Goal: Task Accomplishment & Management: Manage account settings

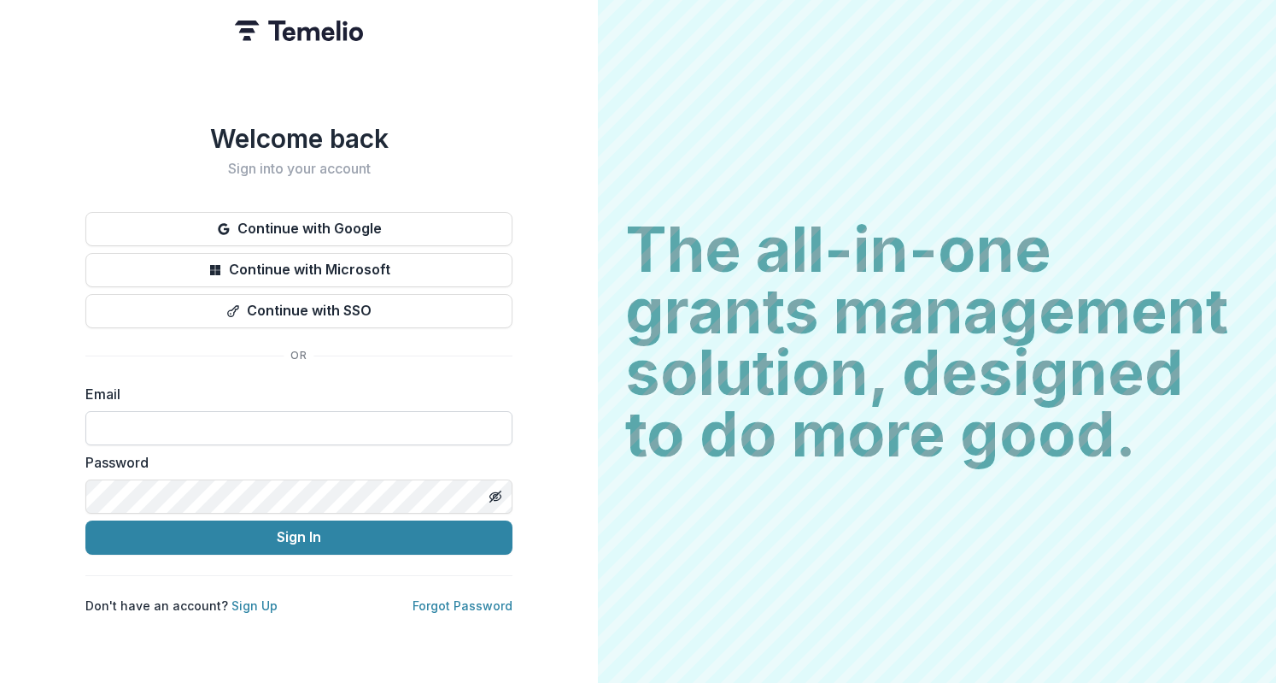
click at [328, 437] on input at bounding box center [298, 428] width 427 height 34
type input "**********"
click at [85, 520] on button "Sign In" at bounding box center [298, 537] width 427 height 34
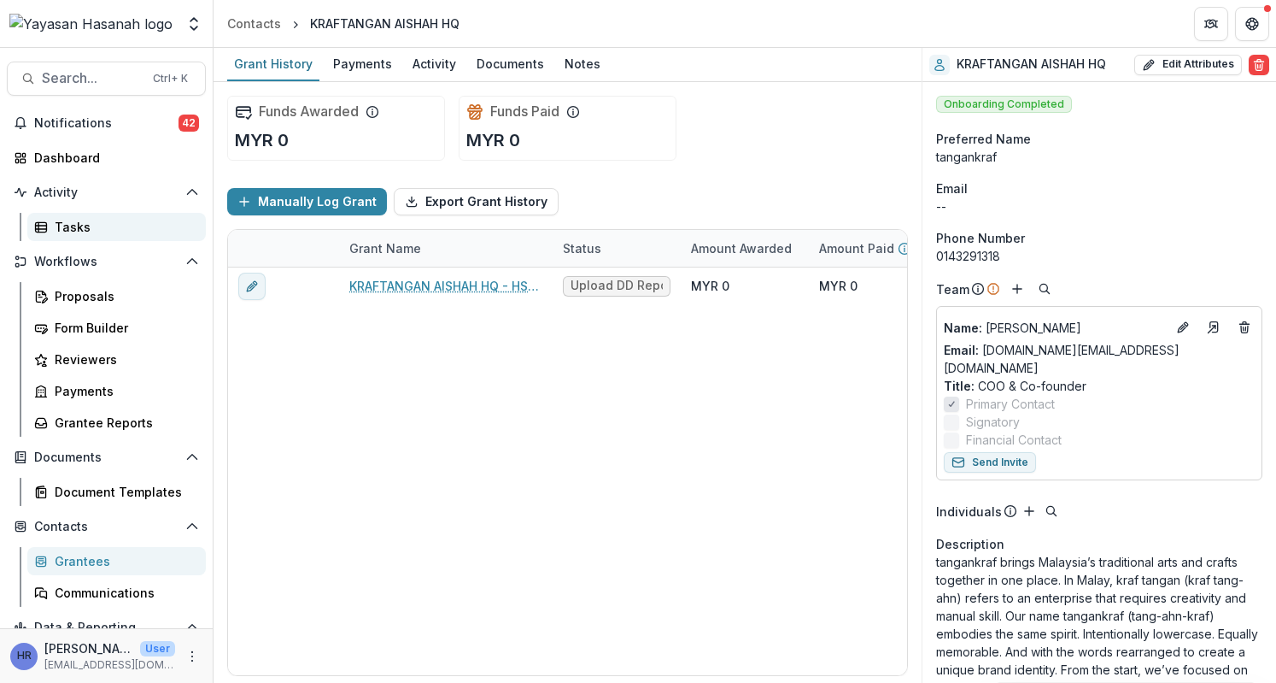
click at [85, 227] on div "Tasks" at bounding box center [124, 227] width 138 height 18
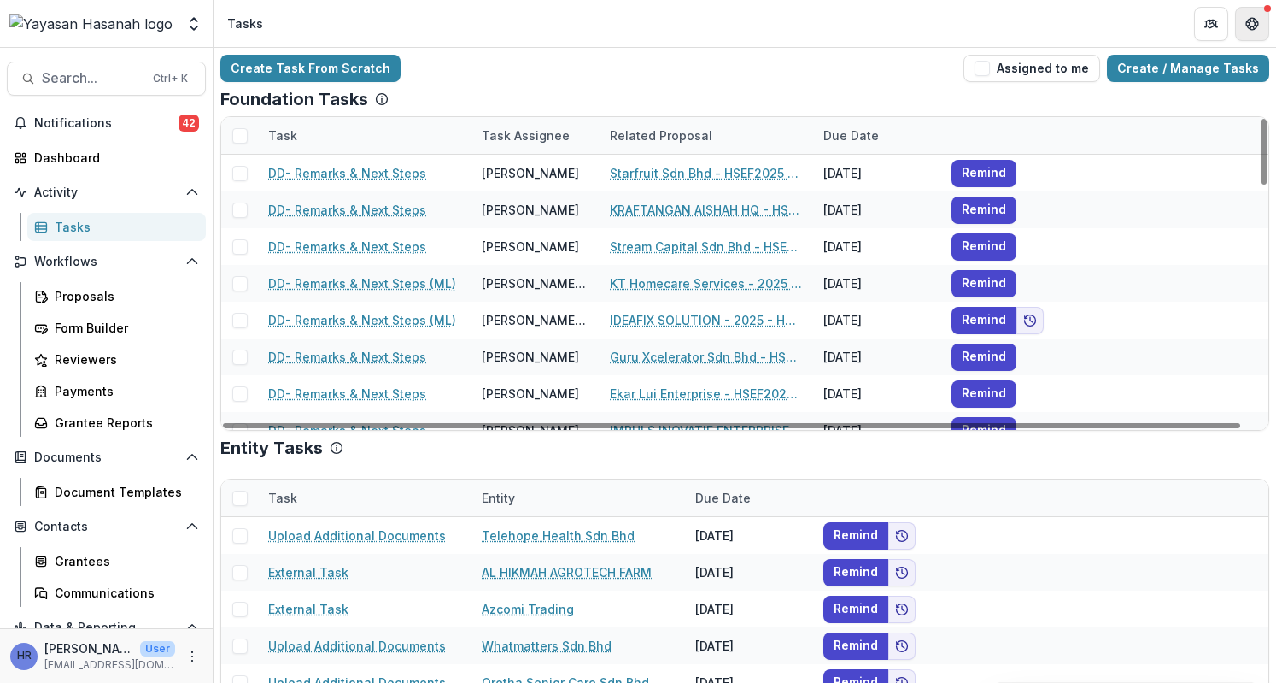
click at [1263, 16] on button "Get Help" at bounding box center [1252, 24] width 34 height 34
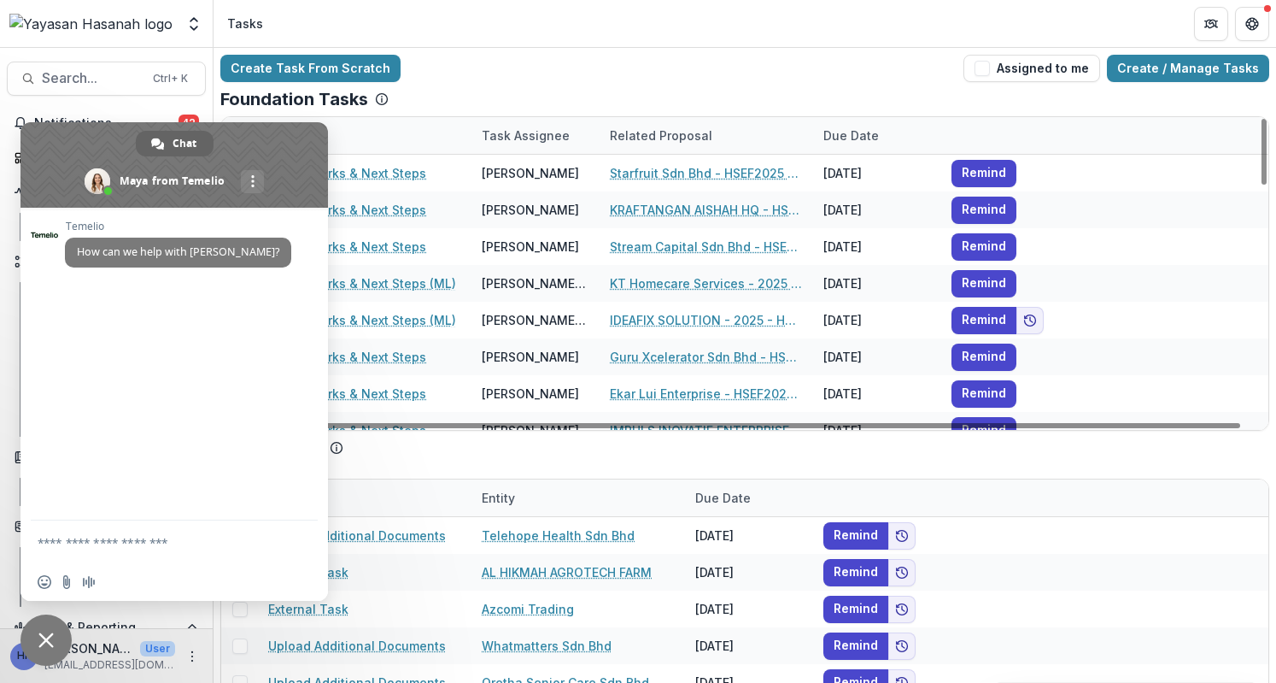
click at [47, 624] on span "Close chat" at bounding box center [46, 639] width 51 height 51
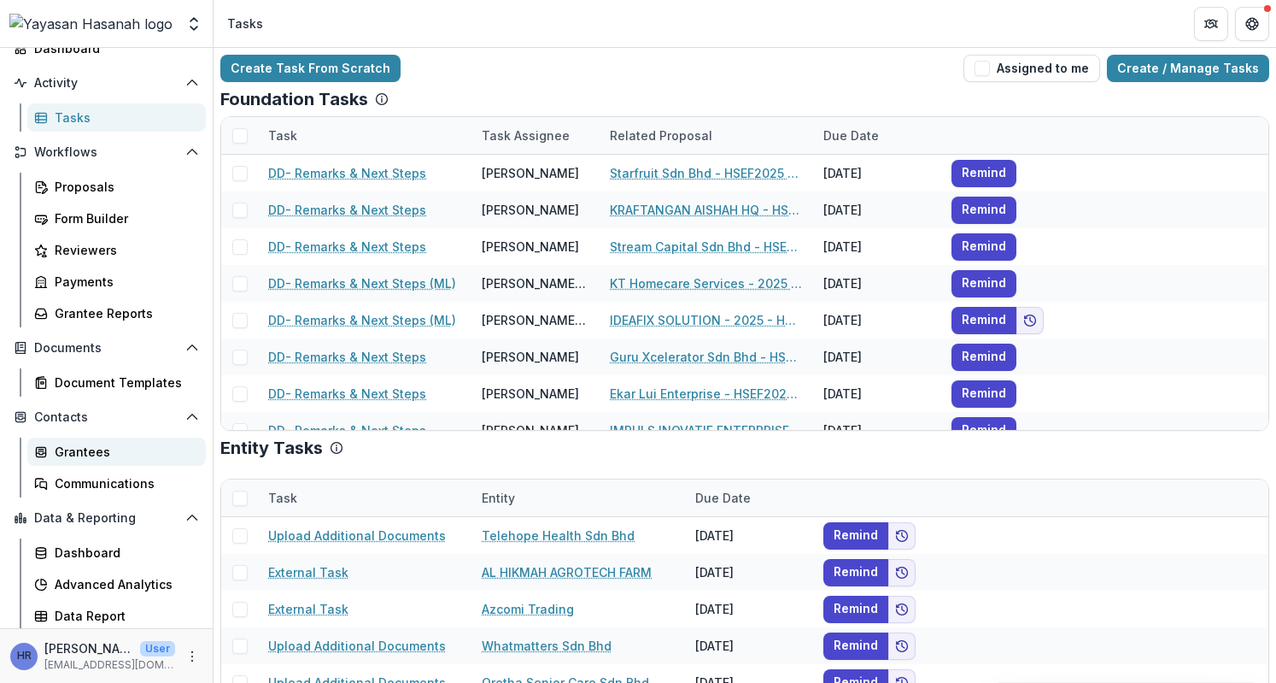
scroll to position [109, 0]
click at [121, 181] on div "Proposals" at bounding box center [124, 187] width 138 height 18
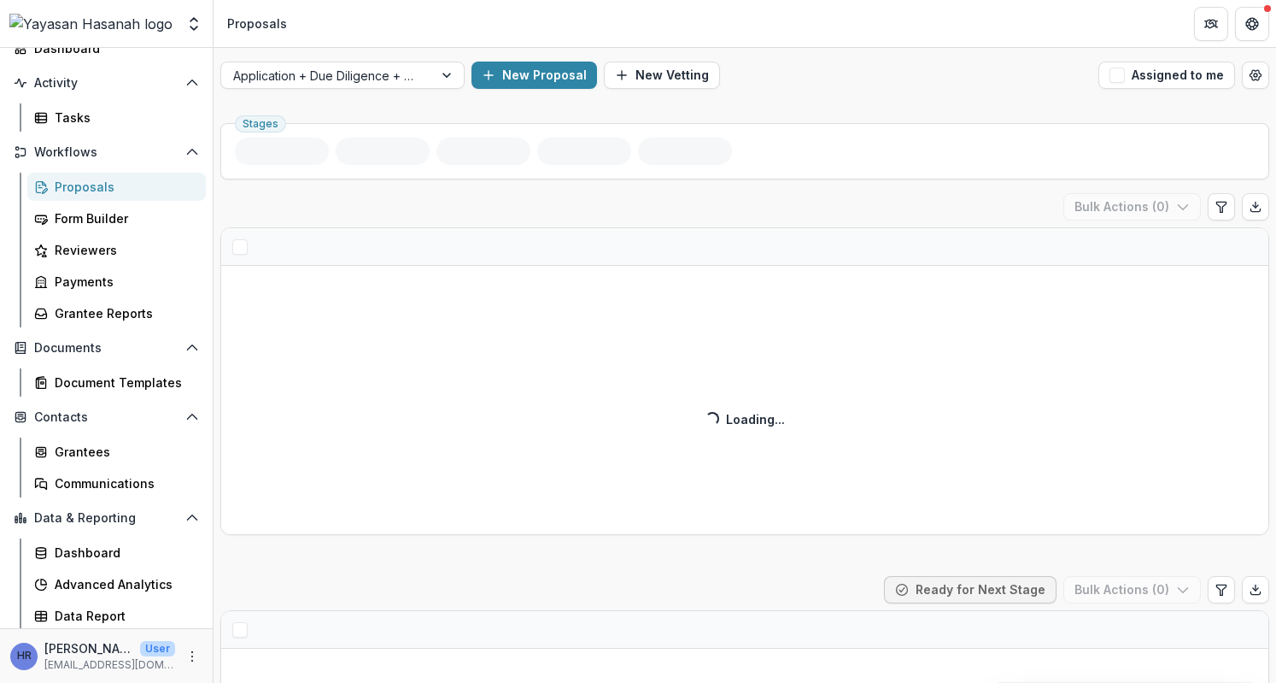
click at [420, 90] on div "Application + Due Diligence + Pitching Process New Proposal New Vetting Assigne…" at bounding box center [745, 75] width 1063 height 55
click at [423, 73] on div "Application + Due Diligence + Pitching Process" at bounding box center [327, 75] width 212 height 25
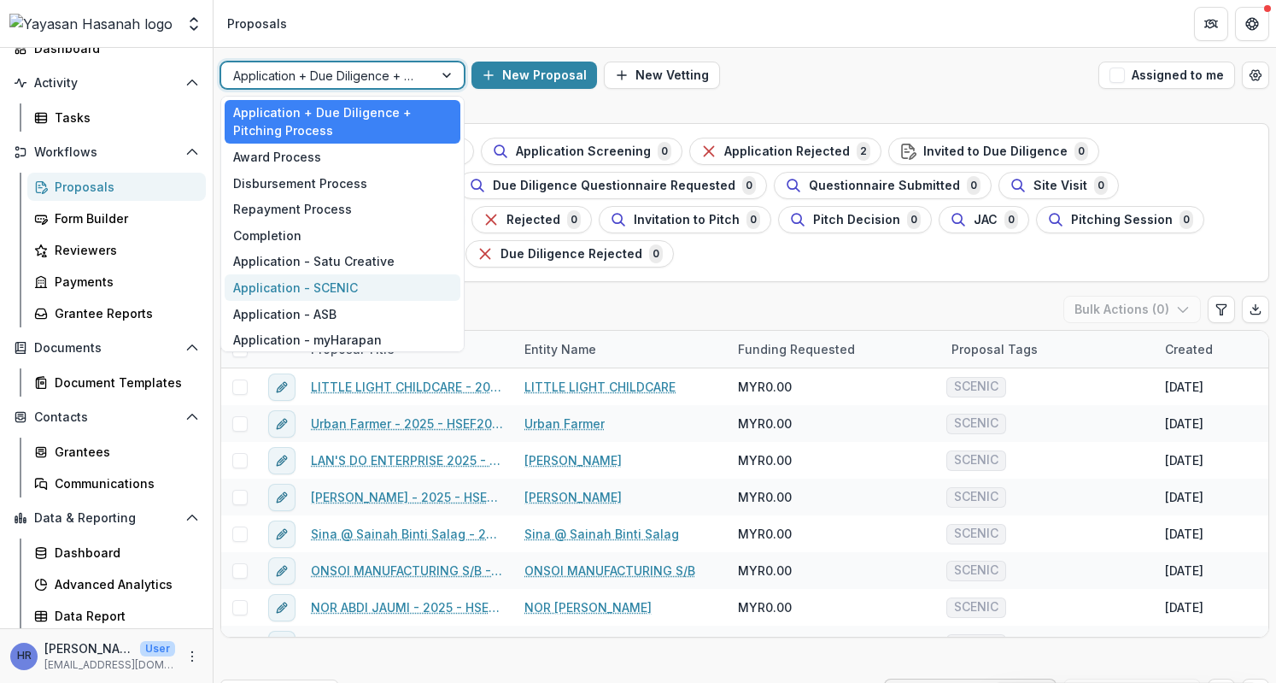
click at [388, 286] on div "Application - SCENIC" at bounding box center [343, 287] width 236 height 26
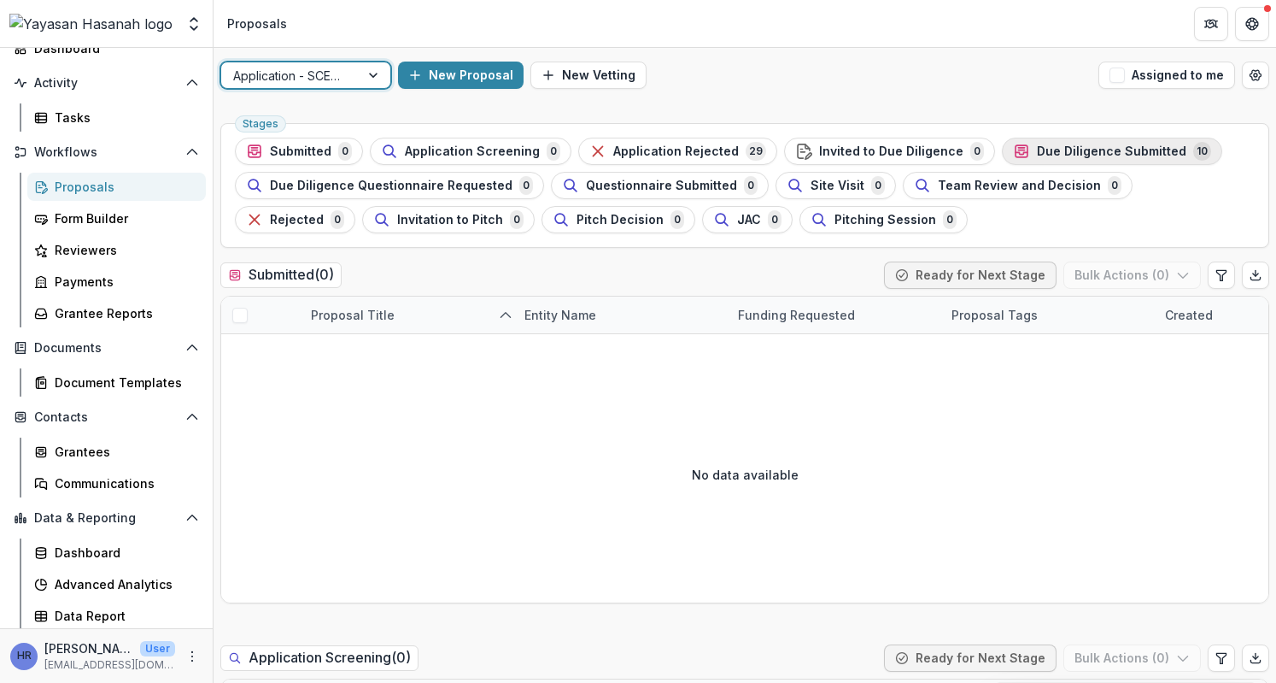
click at [1105, 145] on span "Due Diligence Submitted" at bounding box center [1111, 151] width 149 height 15
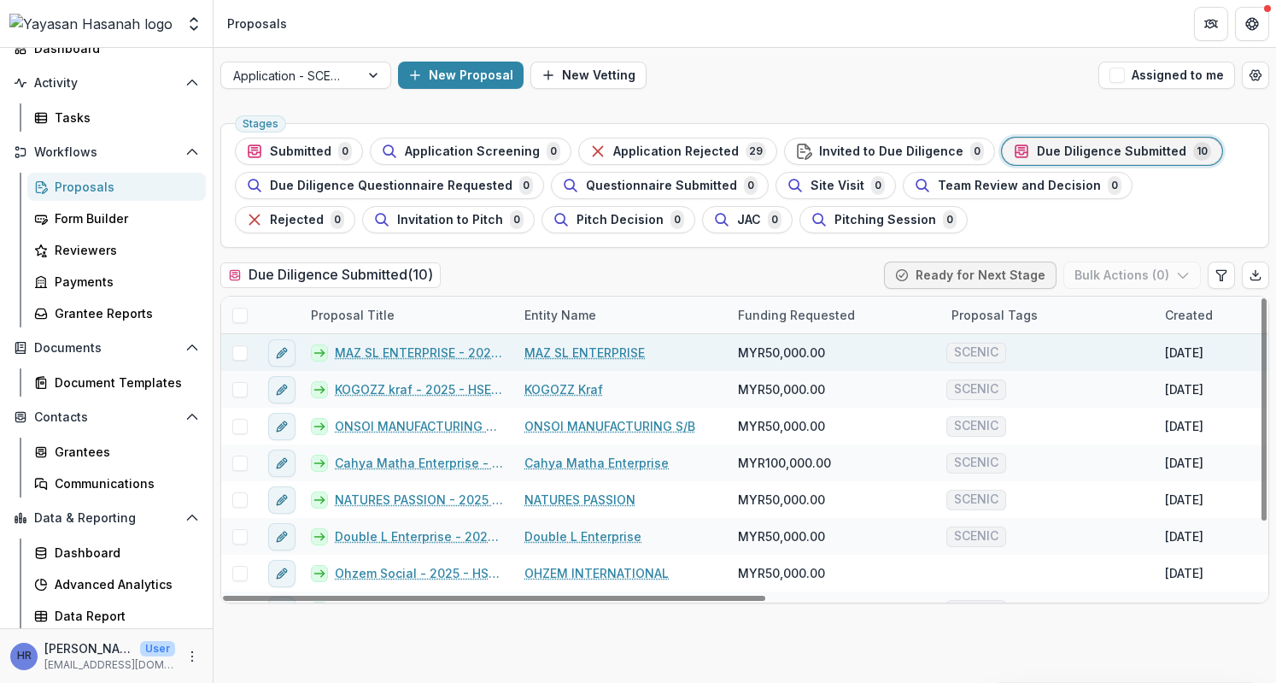
click at [461, 356] on link "MAZ SL ENTERPRISE - 2025 - HSEF2025 - SCENIC (1)" at bounding box center [419, 352] width 169 height 18
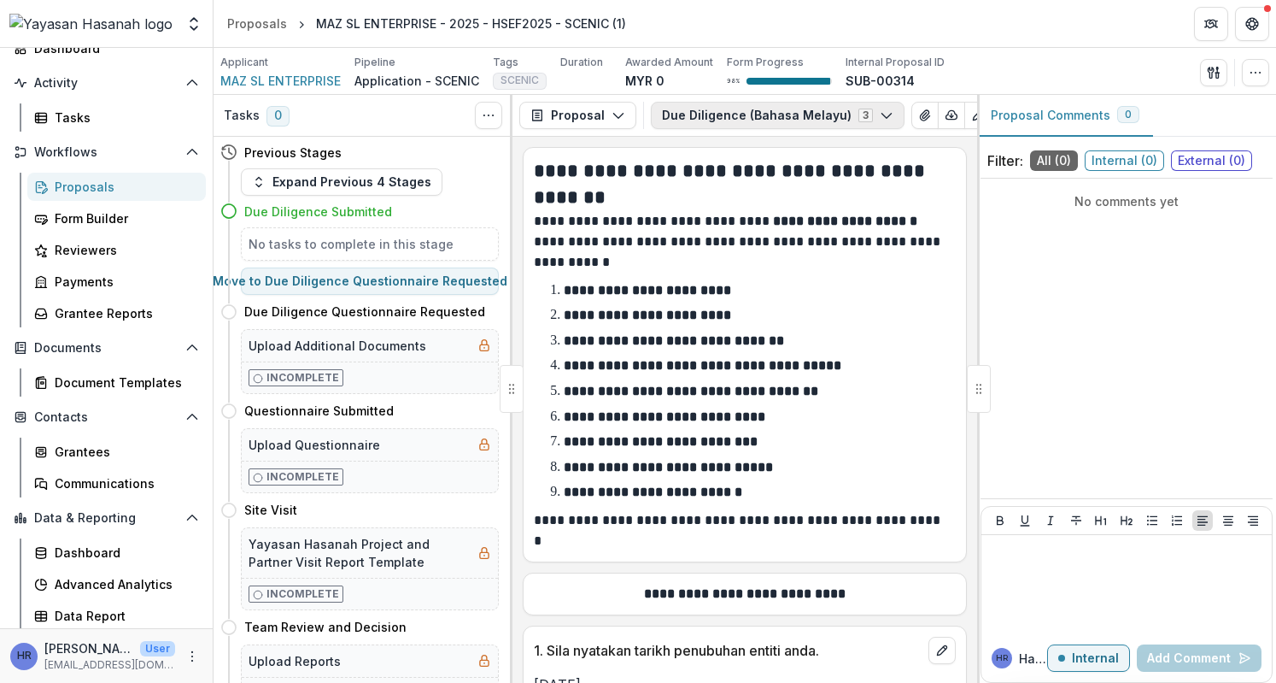
click at [771, 119] on button "Due Diligence (Bahasa Melayu) 3" at bounding box center [778, 115] width 254 height 27
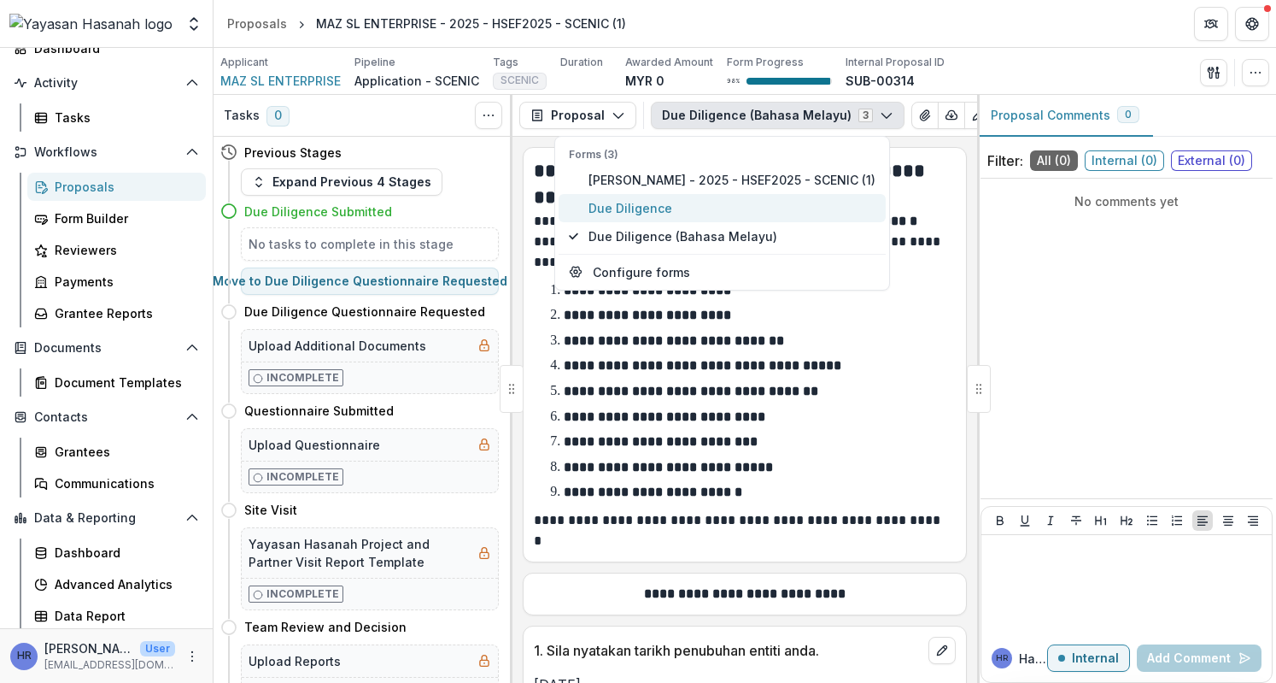
click at [761, 211] on span "Due Diligence" at bounding box center [732, 208] width 287 height 18
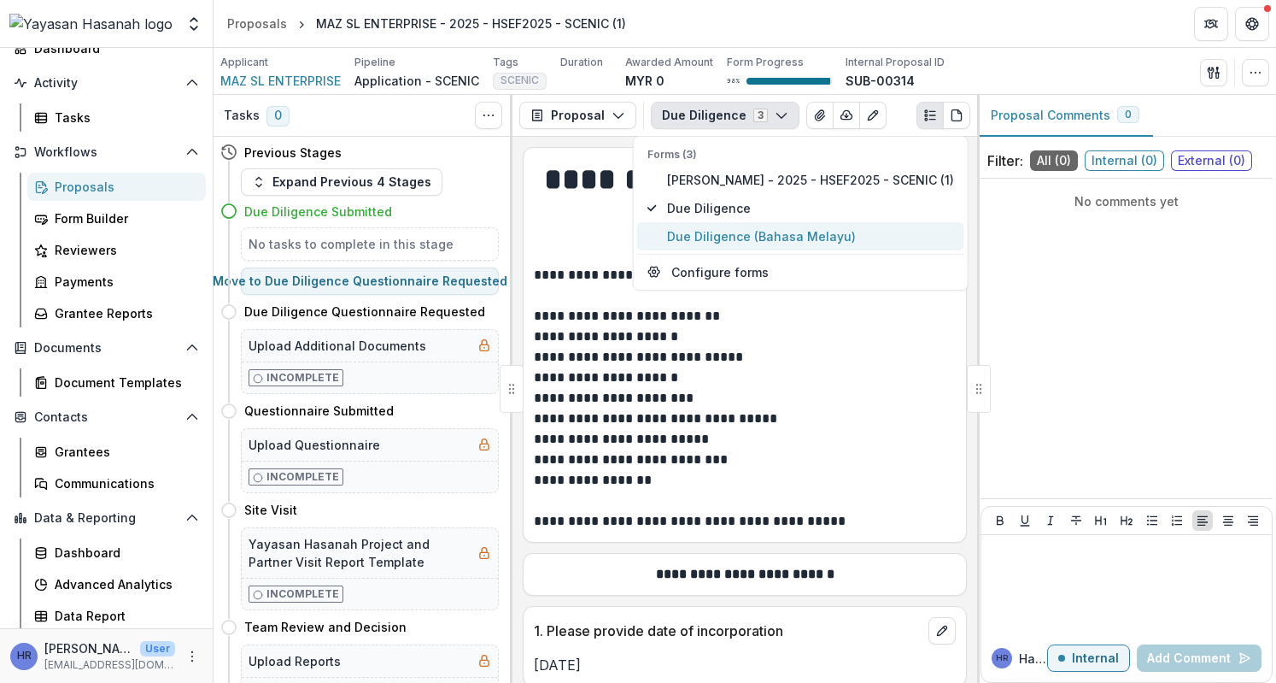
click at [725, 243] on span "Due Diligence (Bahasa Melayu)" at bounding box center [810, 236] width 287 height 18
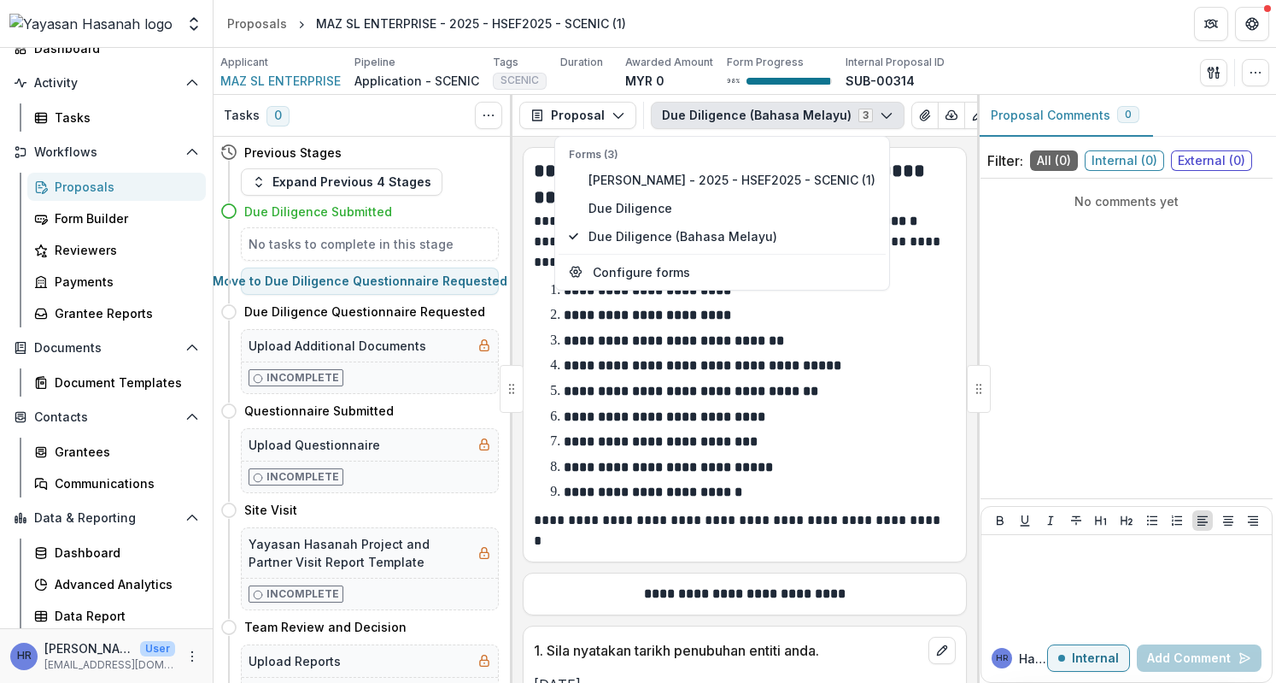
click at [907, 410] on li "**********" at bounding box center [754, 417] width 401 height 22
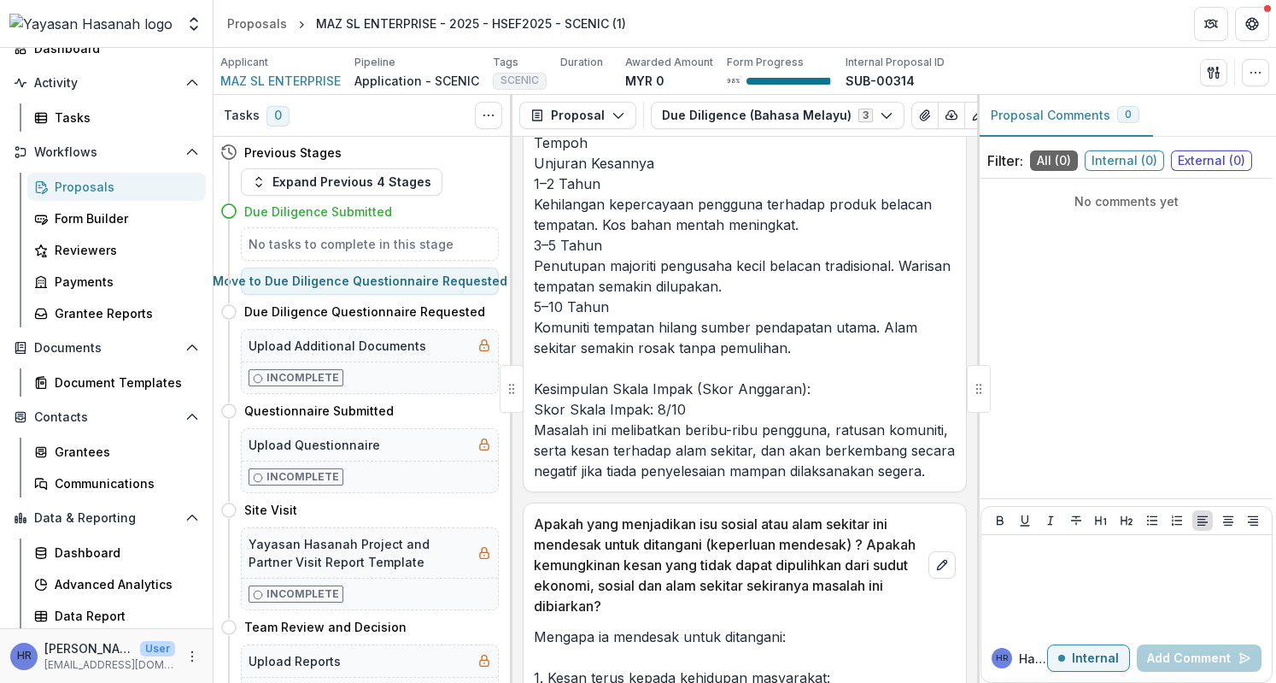
scroll to position [4955, 0]
